Goal: Check status: Check status

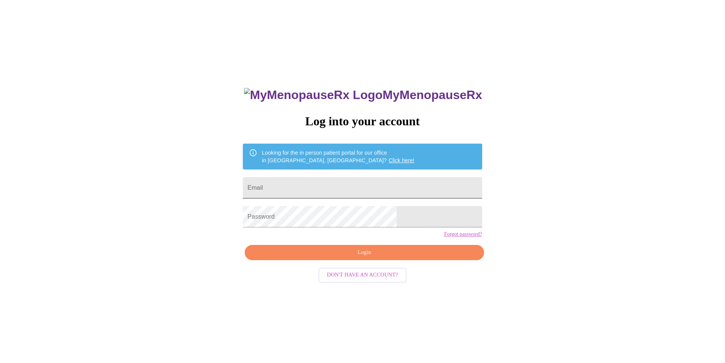
click at [315, 185] on input "Email" at bounding box center [362, 187] width 239 height 21
type input "[EMAIL_ADDRESS][DOMAIN_NAME]"
click at [366, 257] on span "Login" at bounding box center [363, 253] width 221 height 10
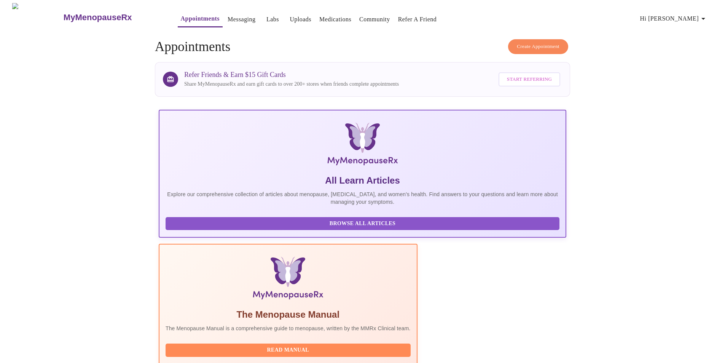
scroll to position [54, 0]
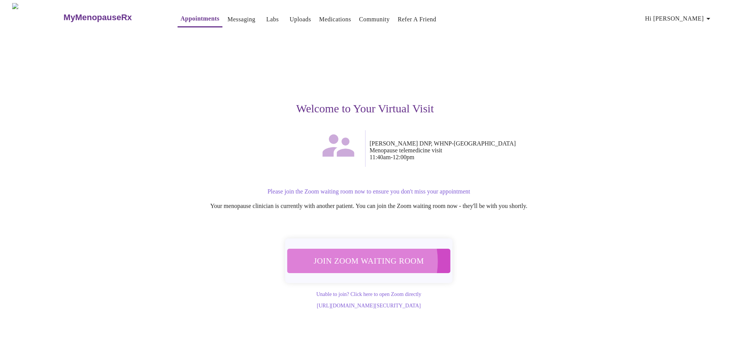
click at [360, 256] on span "Join Zoom Waiting Room" at bounding box center [368, 260] width 143 height 14
